Goal: Task Accomplishment & Management: Use online tool/utility

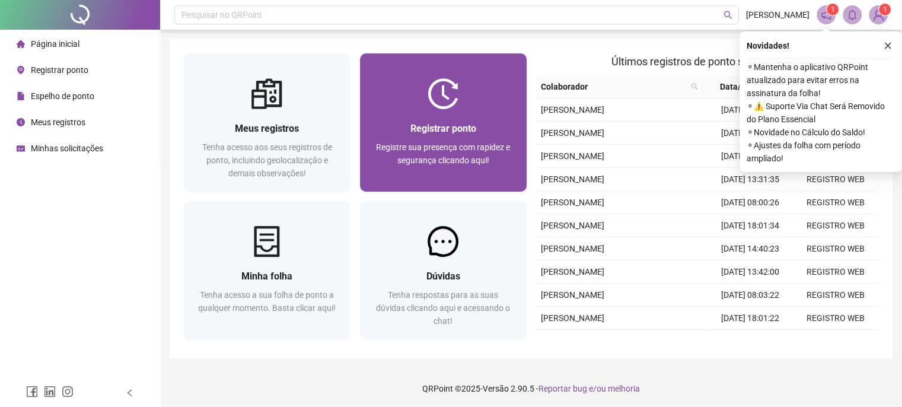
click at [482, 120] on div "Registrar ponto Registre sua presença com rapidez e segurança clicando aqui!" at bounding box center [443, 150] width 167 height 82
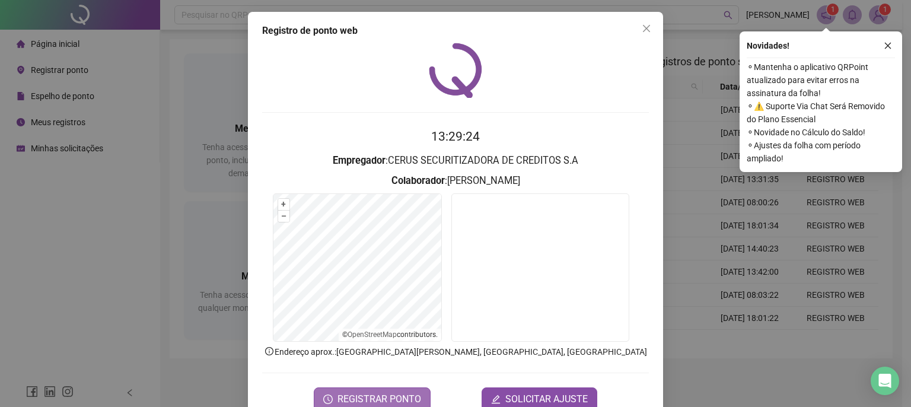
click at [378, 394] on span "REGISTRAR PONTO" at bounding box center [379, 399] width 84 height 14
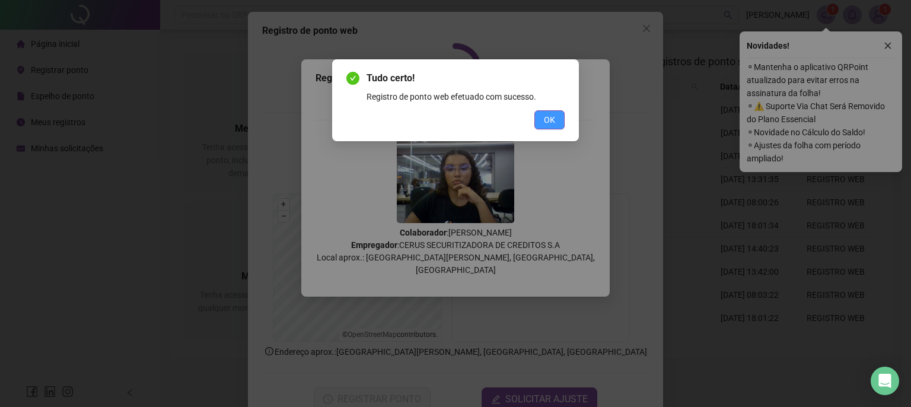
click at [554, 127] on button "OK" at bounding box center [549, 119] width 30 height 19
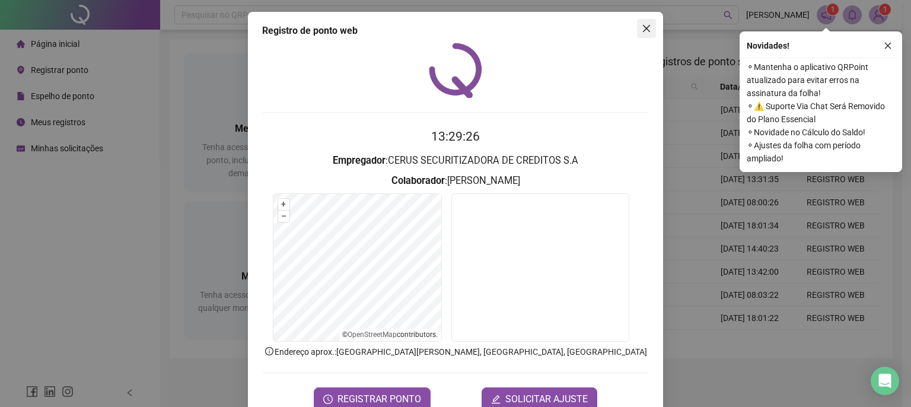
click at [642, 28] on icon "close" at bounding box center [646, 28] width 9 height 9
